Goal: Information Seeking & Learning: Learn about a topic

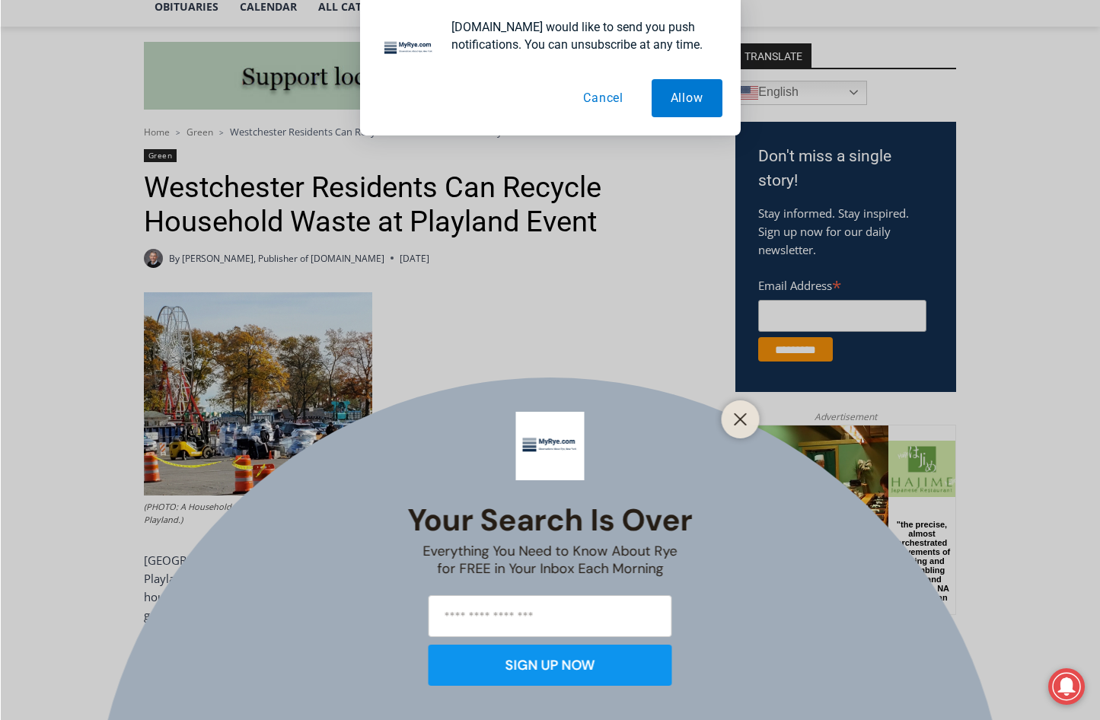
scroll to position [457, 0]
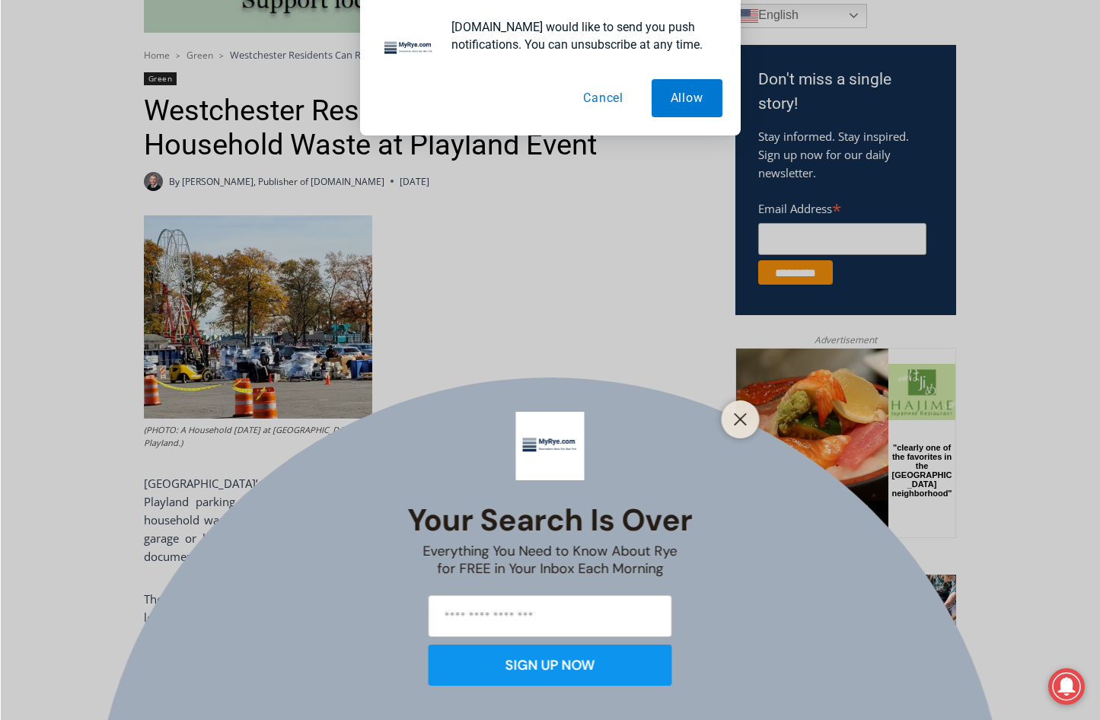
click at [729, 418] on div at bounding box center [741, 420] width 38 height 38
click at [739, 421] on line "Close" at bounding box center [740, 419] width 11 height 11
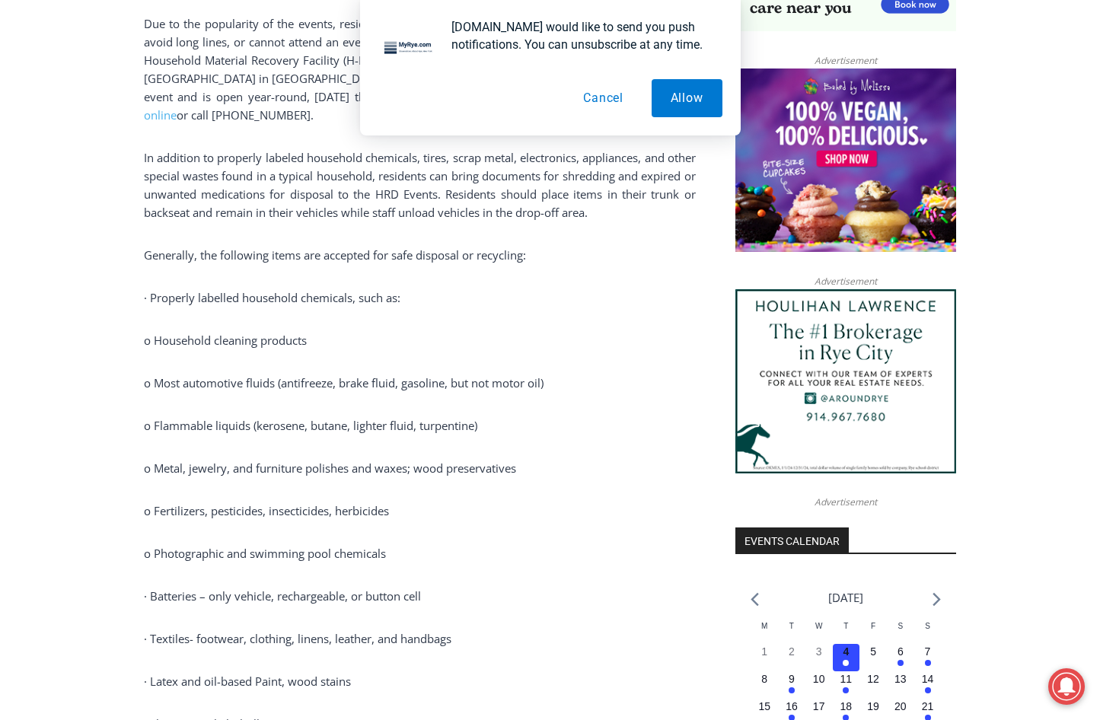
scroll to position [1218, 0]
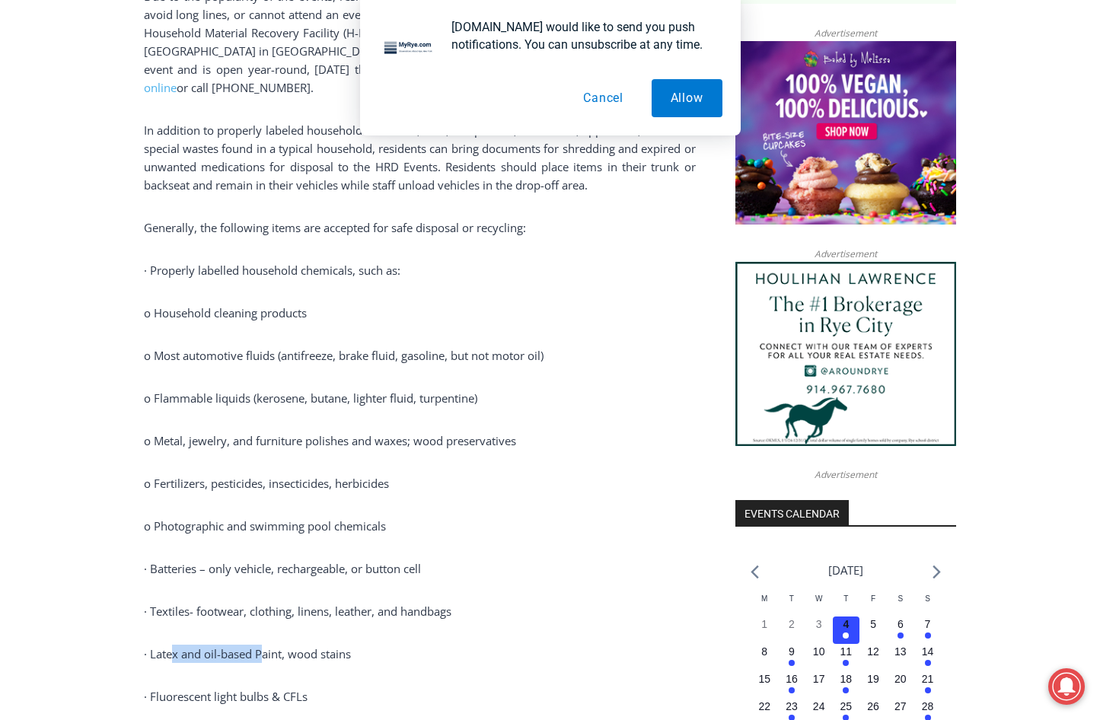
drag, startPoint x: 171, startPoint y: 653, endPoint x: 260, endPoint y: 642, distance: 89.7
click at [260, 645] on p "· Latex and oil-based Paint, wood stains" at bounding box center [420, 654] width 552 height 18
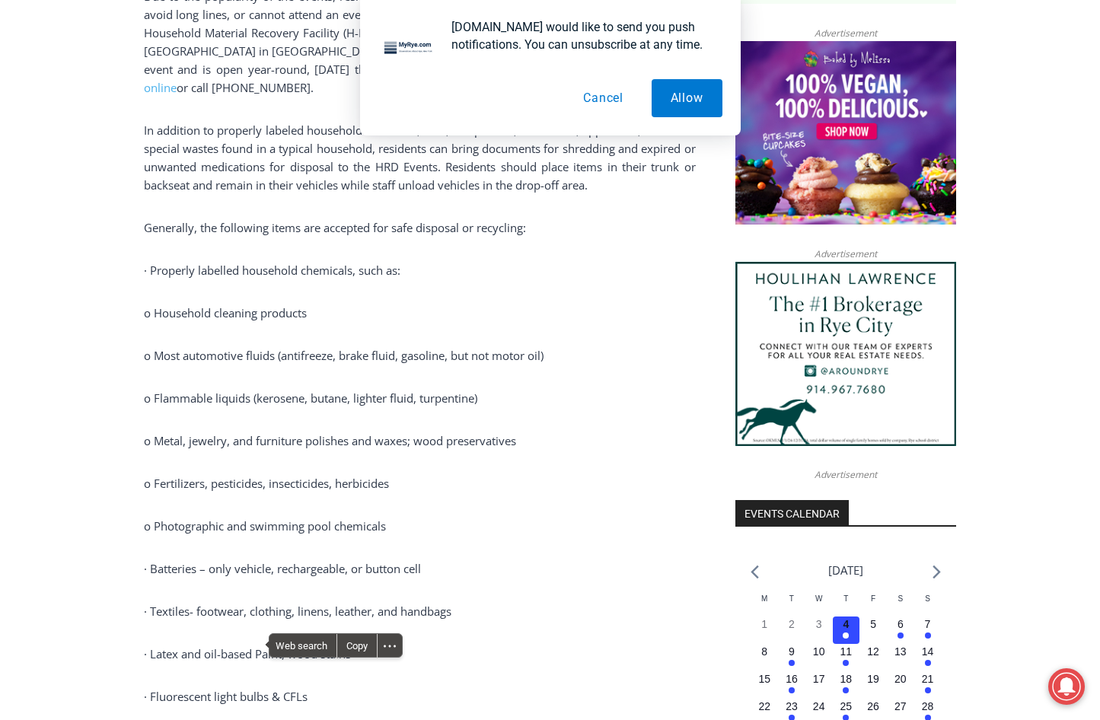
drag, startPoint x: 260, startPoint y: 642, endPoint x: 515, endPoint y: 642, distance: 255.8
click at [515, 645] on p "· Latex and oil-based Paint, wood stains" at bounding box center [420, 654] width 552 height 18
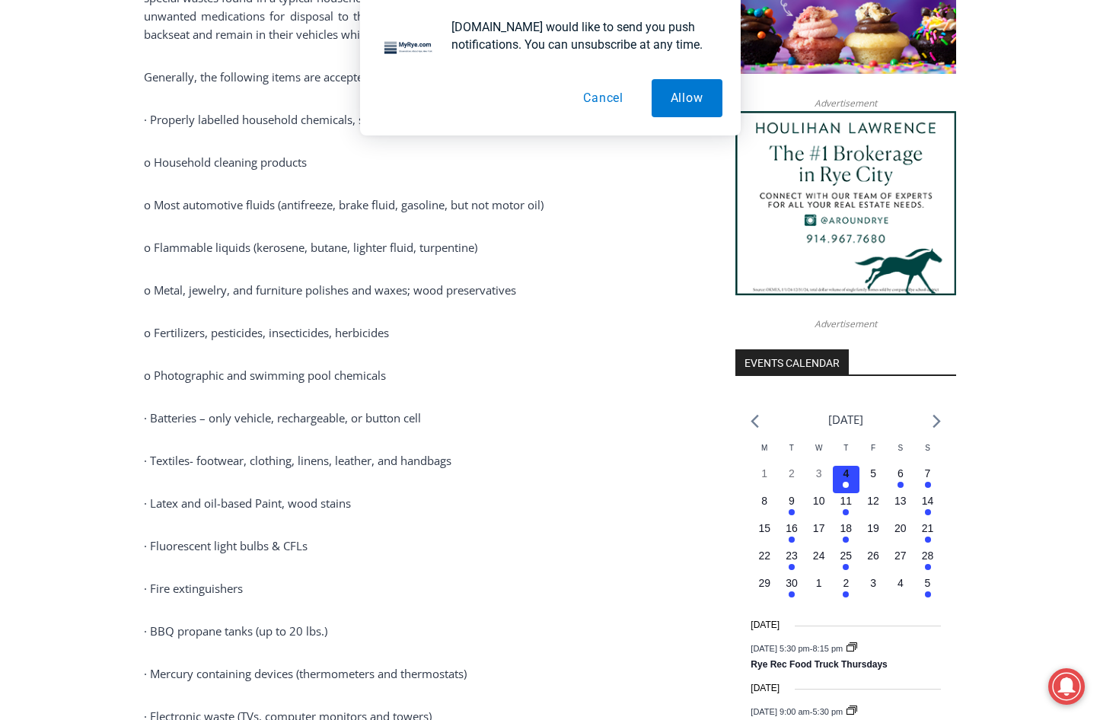
scroll to position [1371, 0]
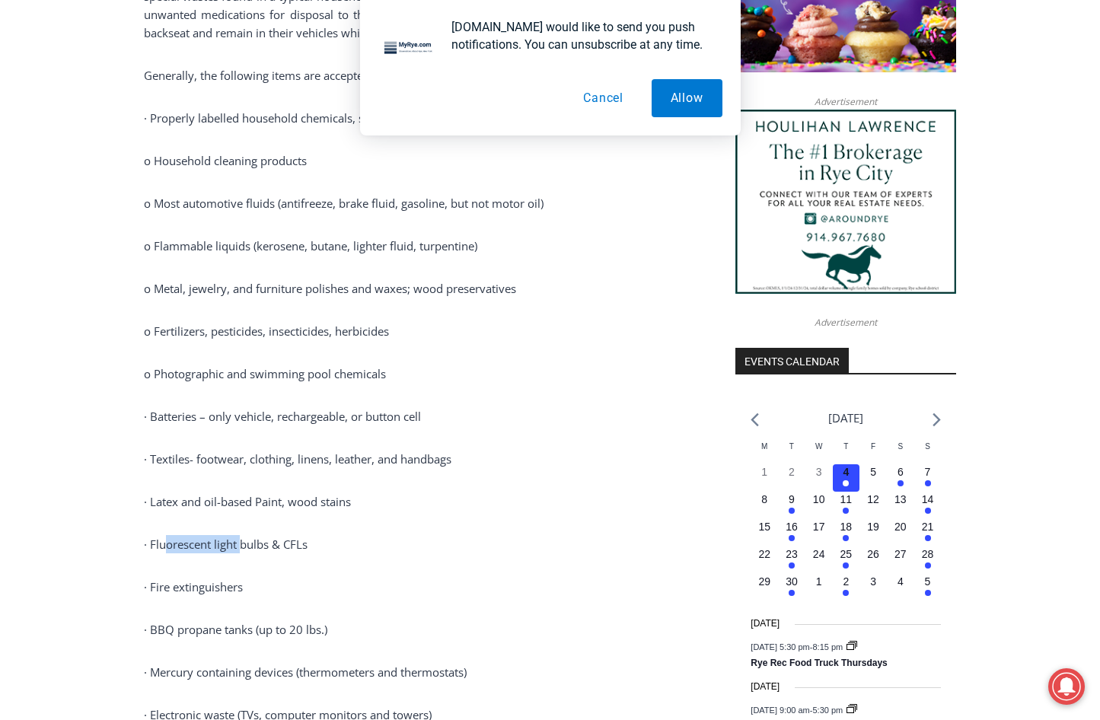
drag, startPoint x: 168, startPoint y: 532, endPoint x: 243, endPoint y: 531, distance: 74.6
click at [243, 535] on p "· Fluorescent light bulbs & CFLs" at bounding box center [420, 544] width 552 height 18
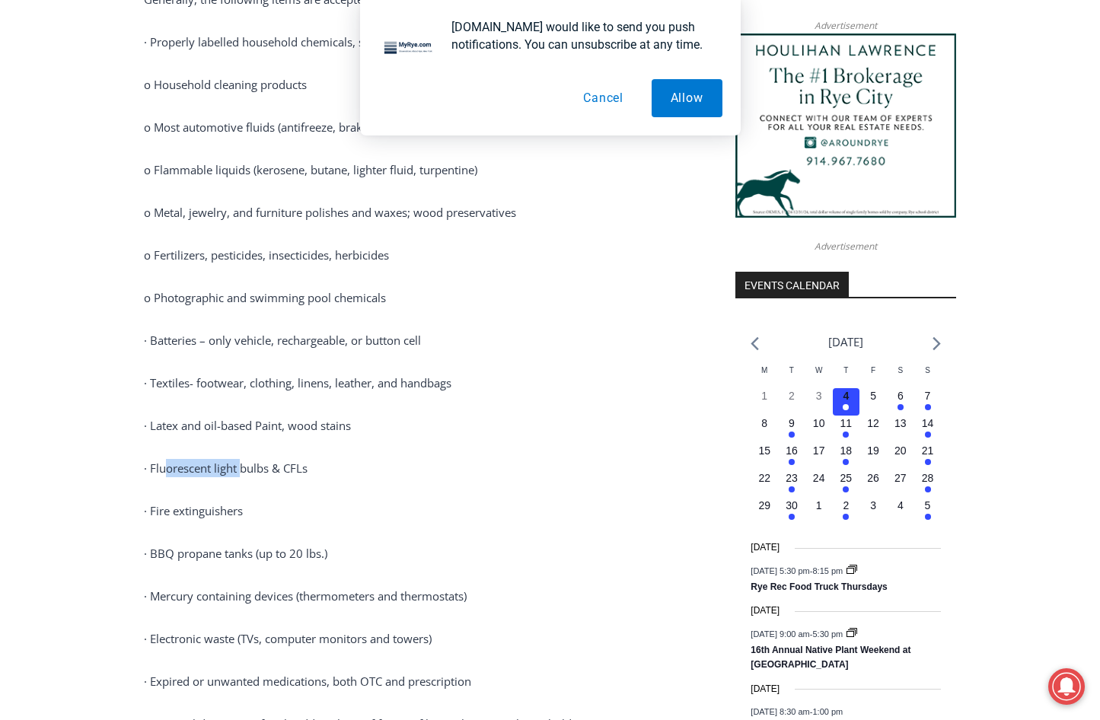
scroll to position [1523, 0]
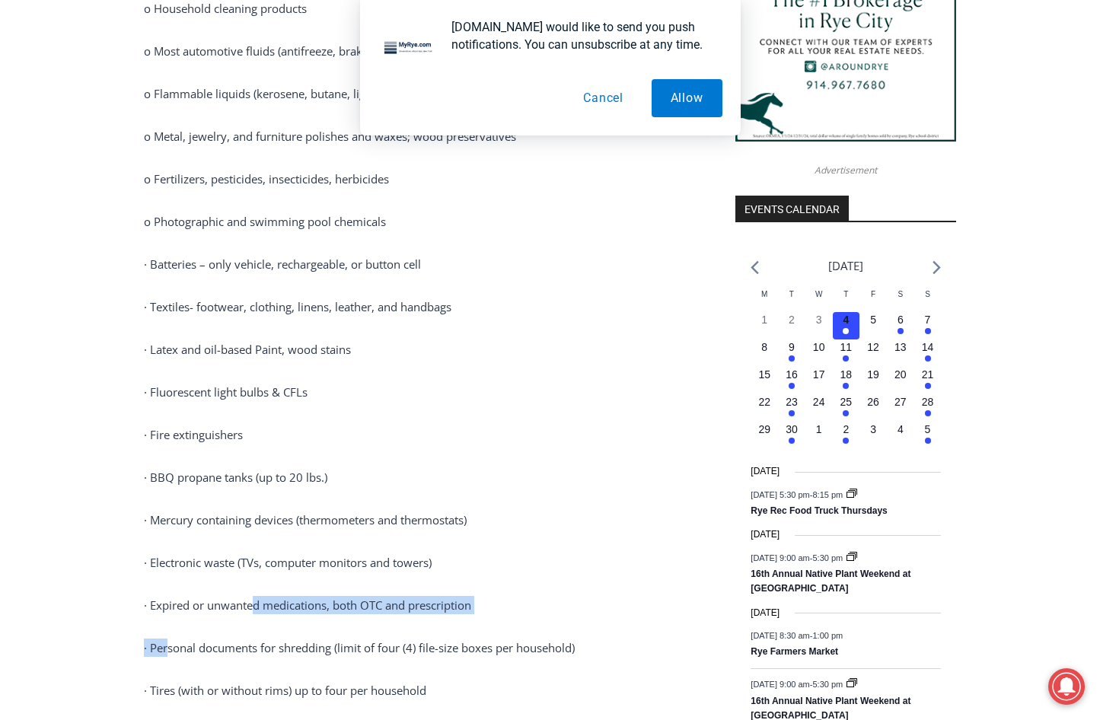
drag, startPoint x: 167, startPoint y: 610, endPoint x: 257, endPoint y: 595, distance: 91.0
click at [257, 595] on div "(PHOTO: A Household [DATE] at [GEOGRAPHIC_DATA] Playland.) [GEOGRAPHIC_DATA]’s …" at bounding box center [420, 41] width 552 height 1784
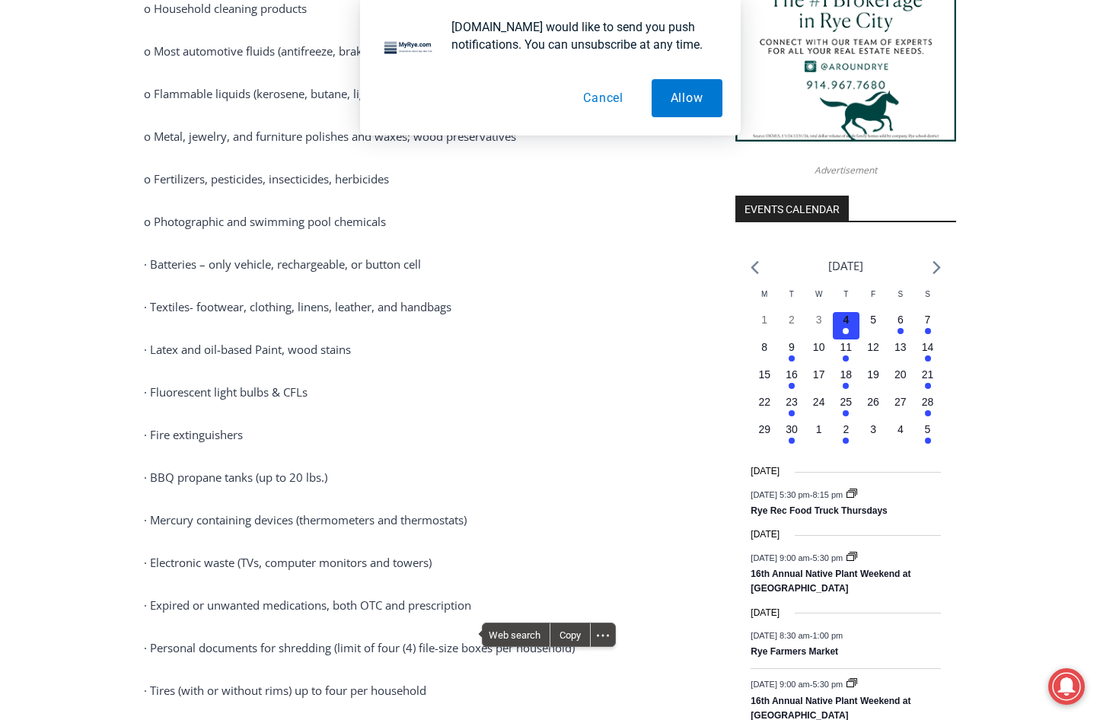
drag, startPoint x: 257, startPoint y: 595, endPoint x: 243, endPoint y: 679, distance: 84.9
click at [243, 681] on p "· Tires (with or without rims) up to four per household" at bounding box center [420, 690] width 552 height 18
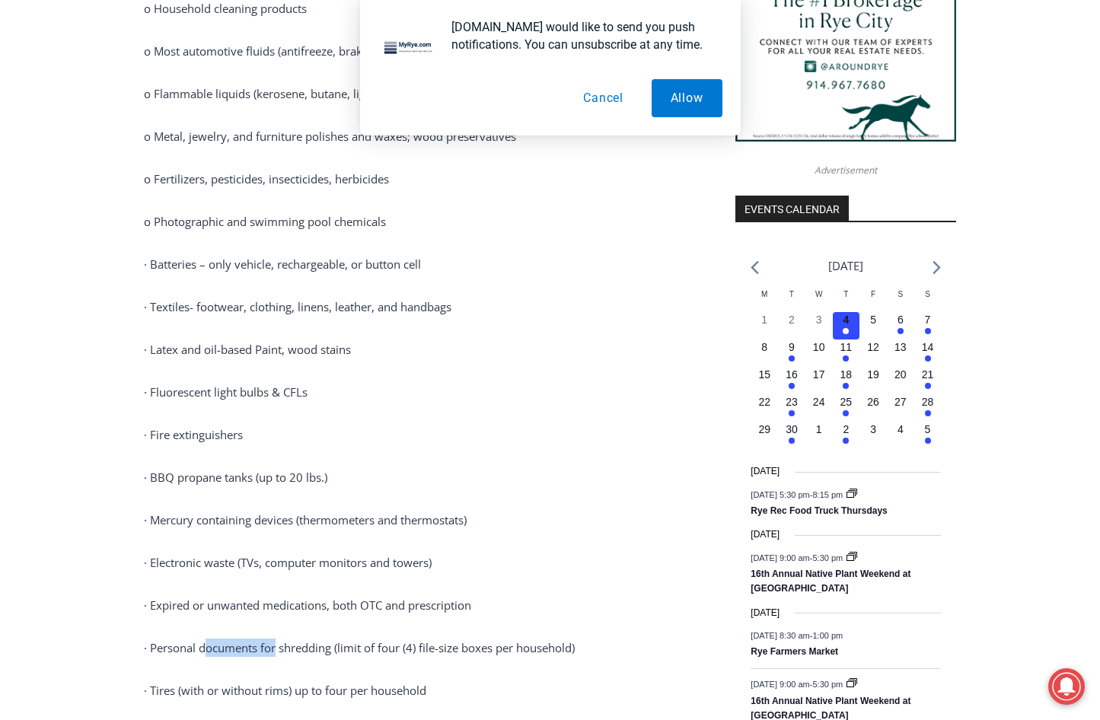
drag, startPoint x: 205, startPoint y: 630, endPoint x: 276, endPoint y: 624, distance: 71.1
click at [276, 624] on div "(PHOTO: A Household [DATE] at [GEOGRAPHIC_DATA] Playland.) [GEOGRAPHIC_DATA]’s …" at bounding box center [420, 41] width 552 height 1784
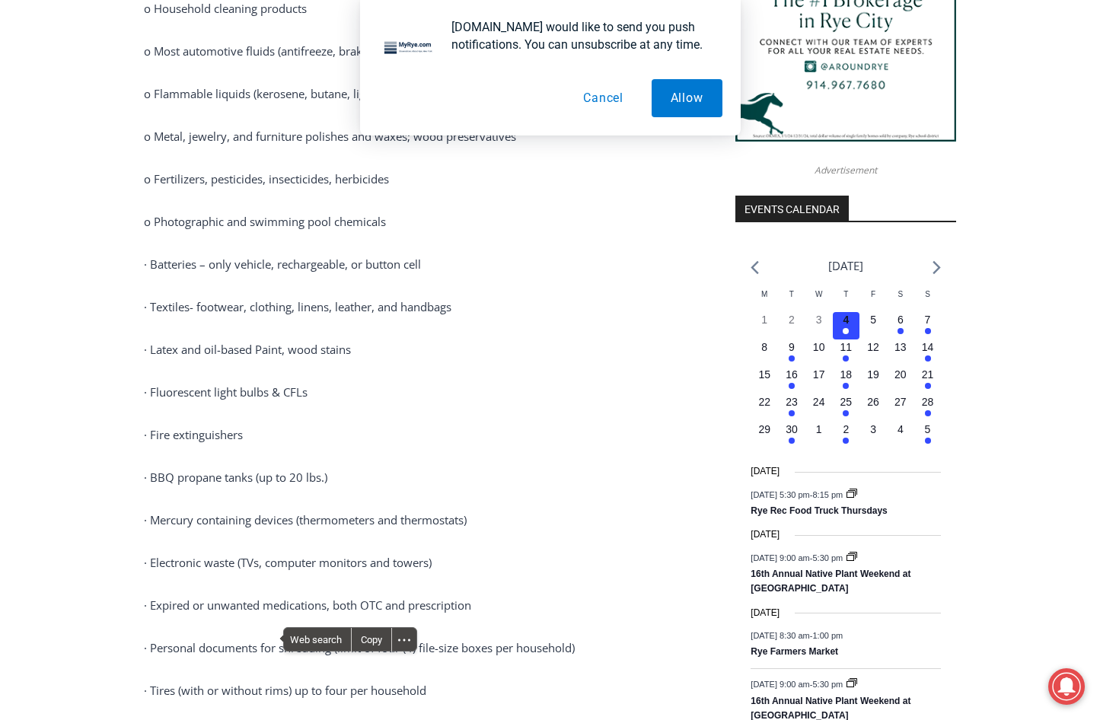
drag, startPoint x: 276, startPoint y: 624, endPoint x: 212, endPoint y: 650, distance: 68.3
click at [212, 650] on div "(PHOTO: A Household [DATE] at [GEOGRAPHIC_DATA] Playland.) [GEOGRAPHIC_DATA]’s …" at bounding box center [420, 41] width 552 height 1784
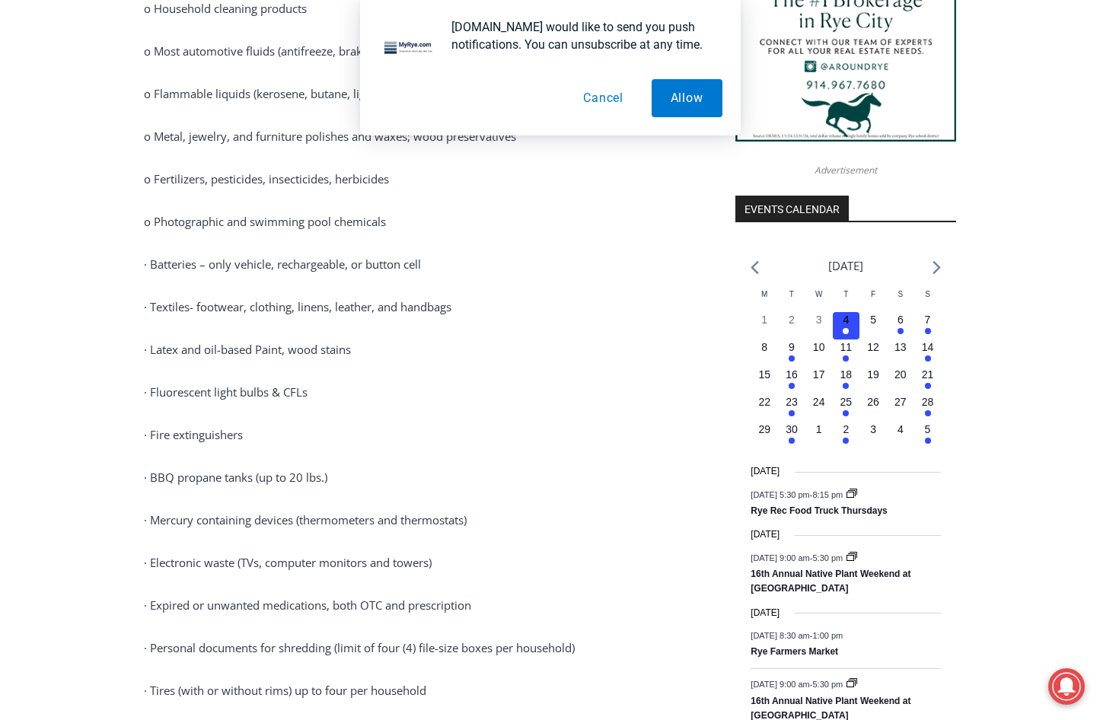
click at [199, 646] on p "· Personal documents for shredding (limit of four (4) file-size boxes per house…" at bounding box center [420, 648] width 552 height 18
click at [184, 686] on p "· Tires (with or without rims) up to four per household" at bounding box center [420, 690] width 552 height 18
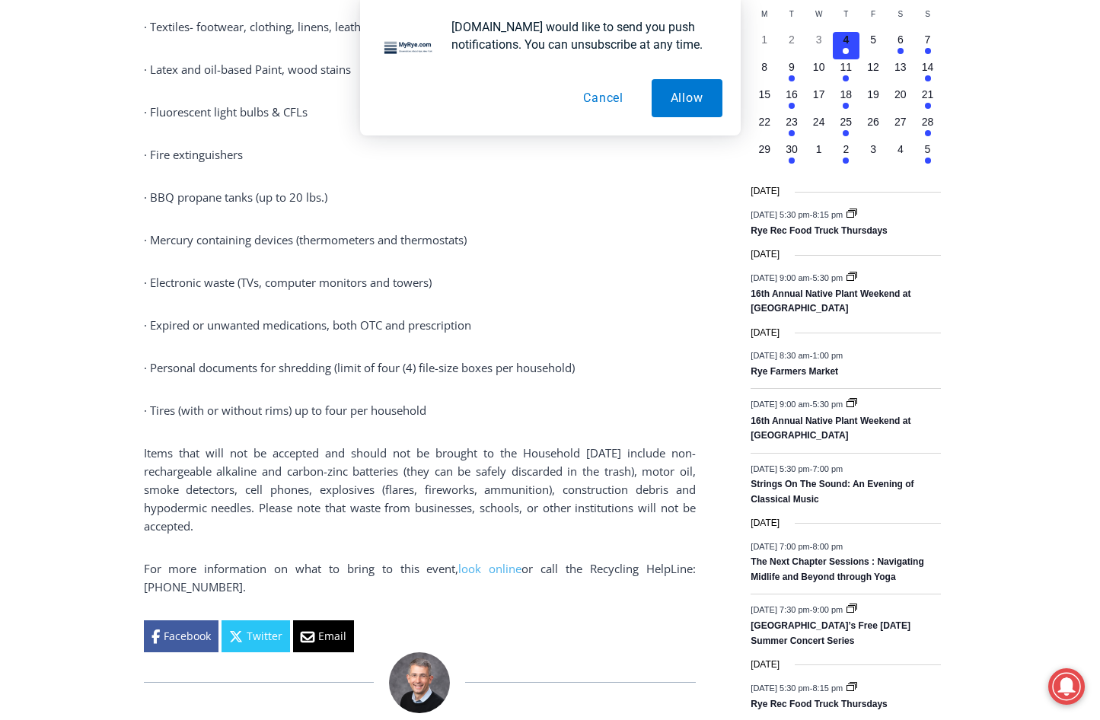
scroll to position [1827, 0]
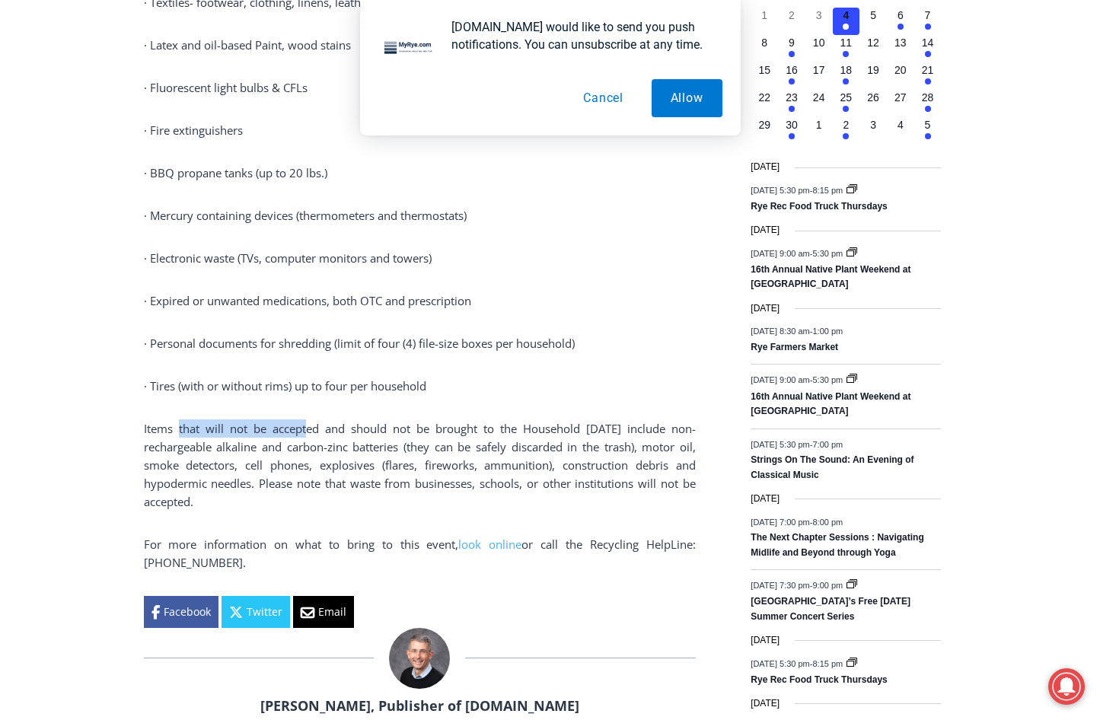
drag, startPoint x: 178, startPoint y: 409, endPoint x: 292, endPoint y: 417, distance: 114.5
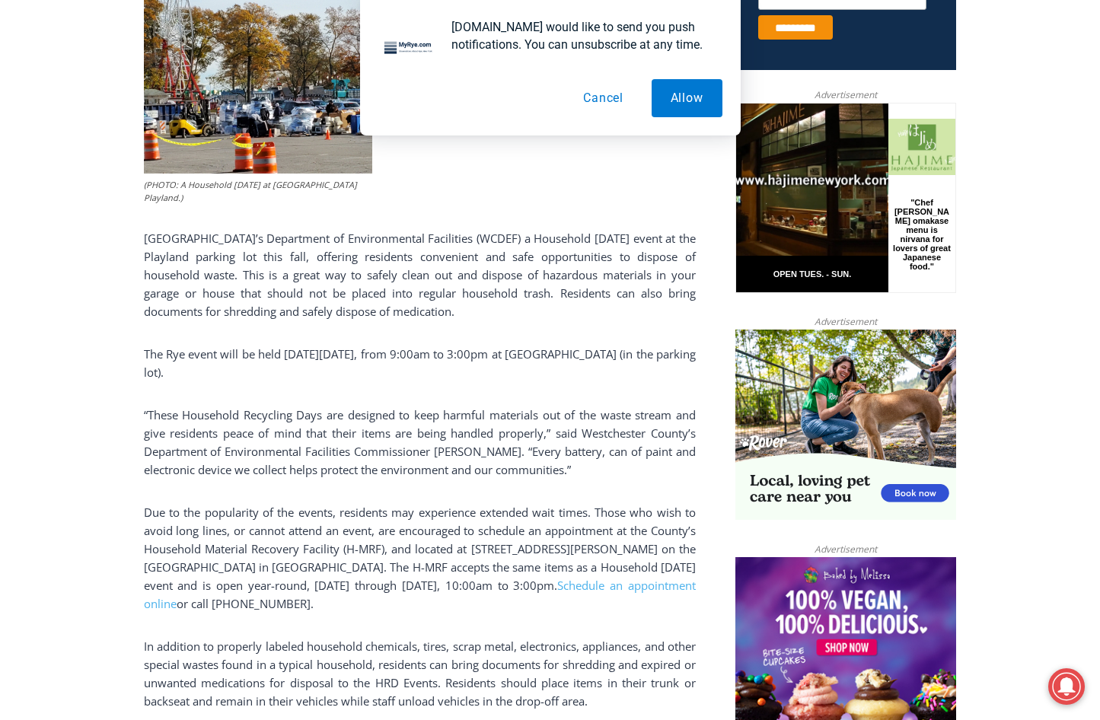
scroll to position [609, 0]
